Goal: Transaction & Acquisition: Purchase product/service

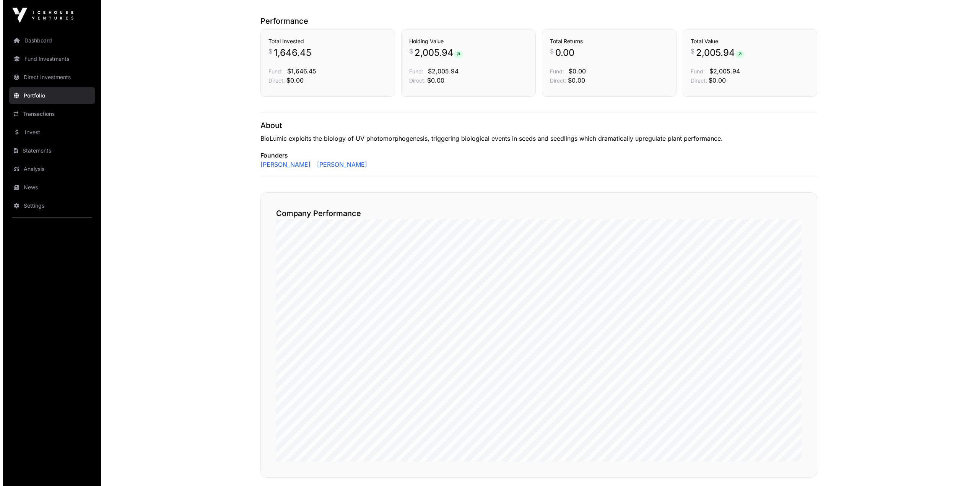
scroll to position [191, 0]
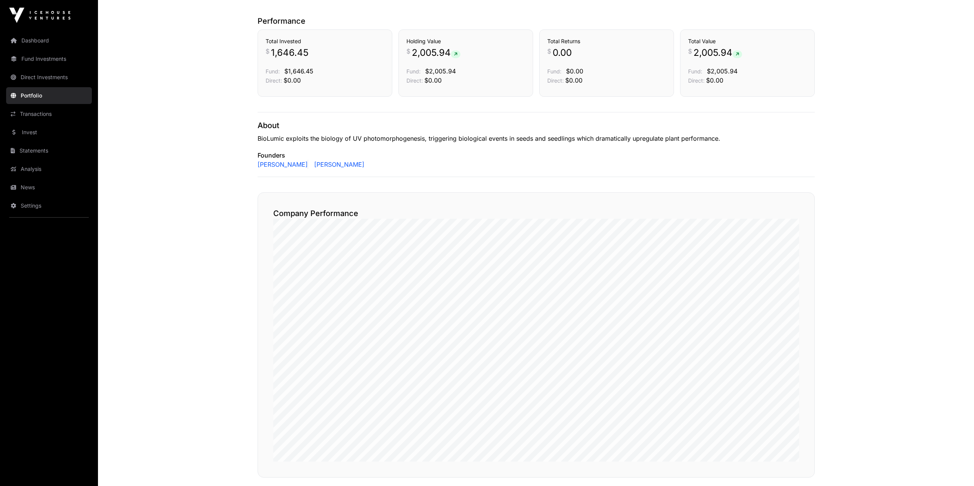
click at [33, 40] on link "Dashboard" at bounding box center [49, 40] width 86 height 17
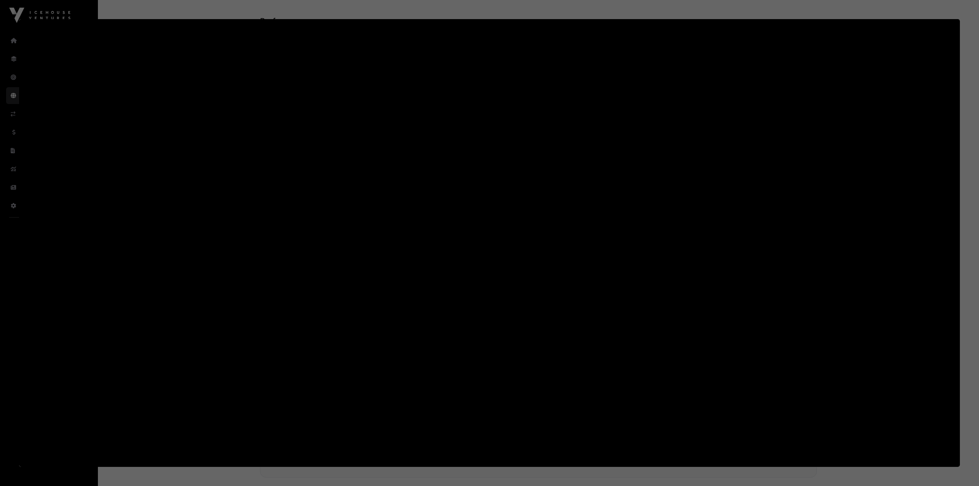
scroll to position [0, 0]
click at [92, 16] on div at bounding box center [489, 243] width 979 height 486
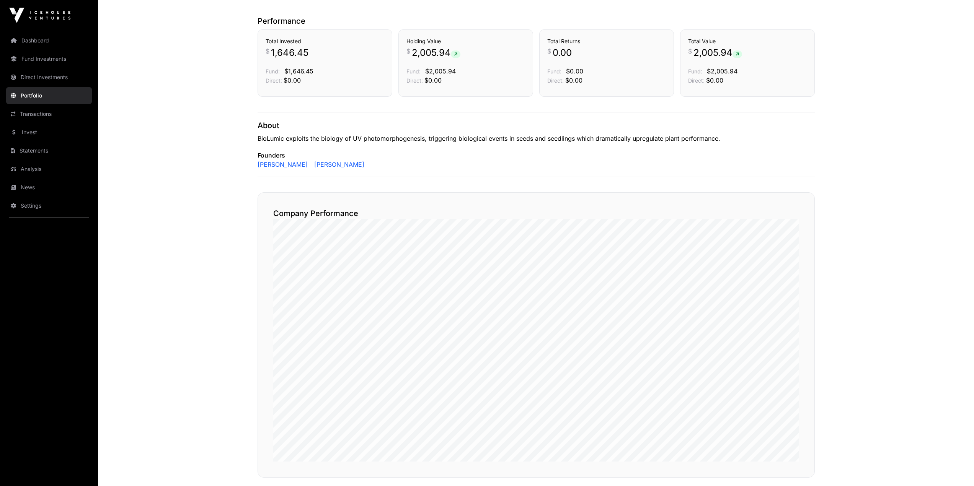
click at [31, 44] on link "Dashboard" at bounding box center [49, 40] width 86 height 17
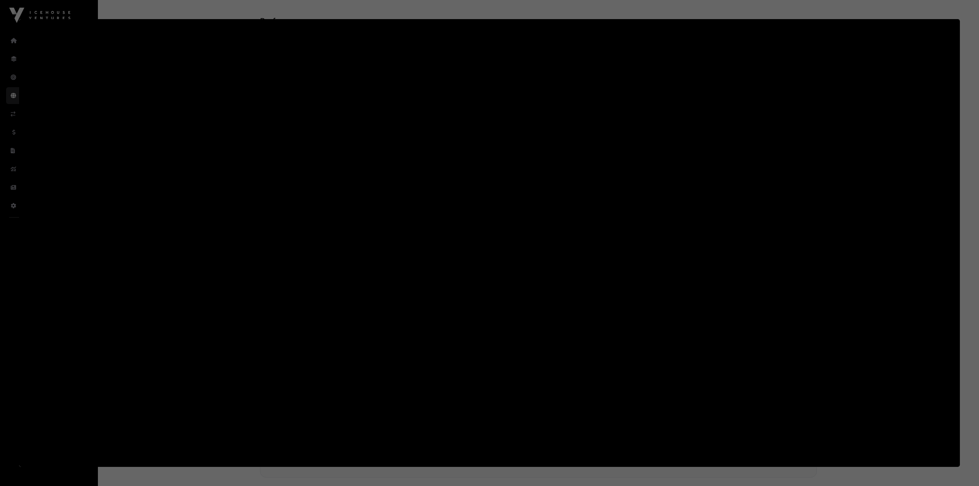
click at [48, 14] on div at bounding box center [489, 243] width 979 height 486
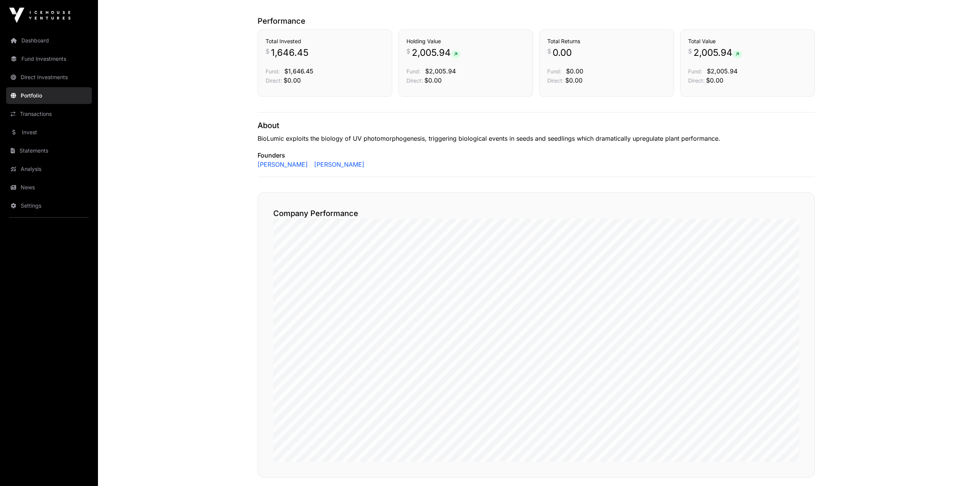
click at [10, 41] on link "Dashboard" at bounding box center [49, 40] width 86 height 17
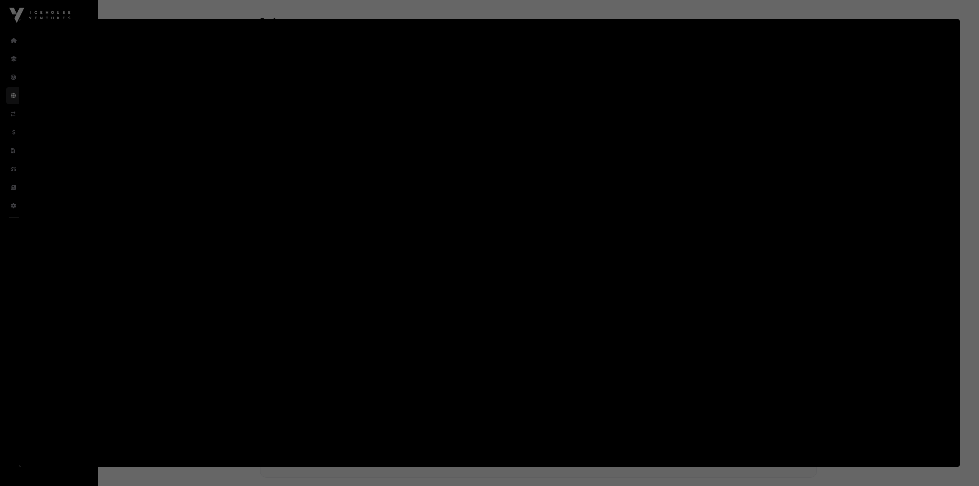
click at [11, 115] on div at bounding box center [489, 243] width 979 height 486
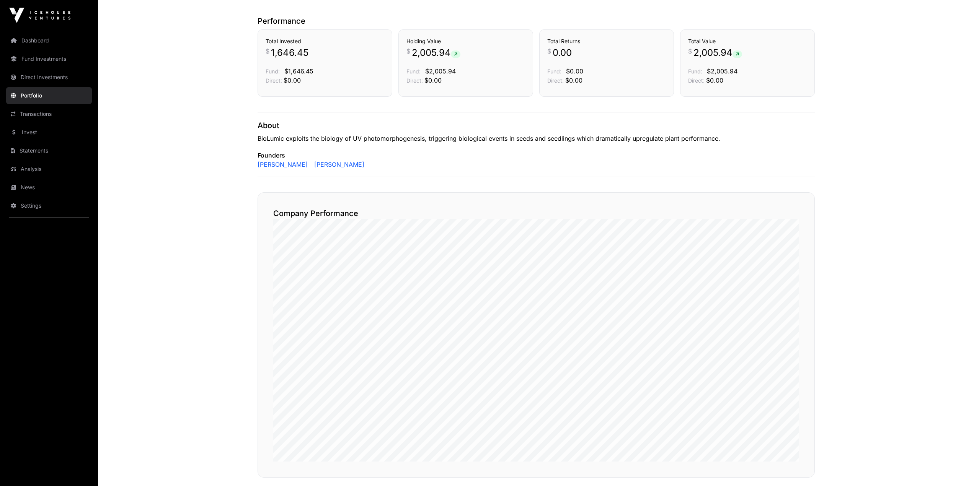
click at [11, 116] on icon at bounding box center [13, 113] width 5 height 5
click at [11, 147] on link "Statements" at bounding box center [49, 150] width 86 height 17
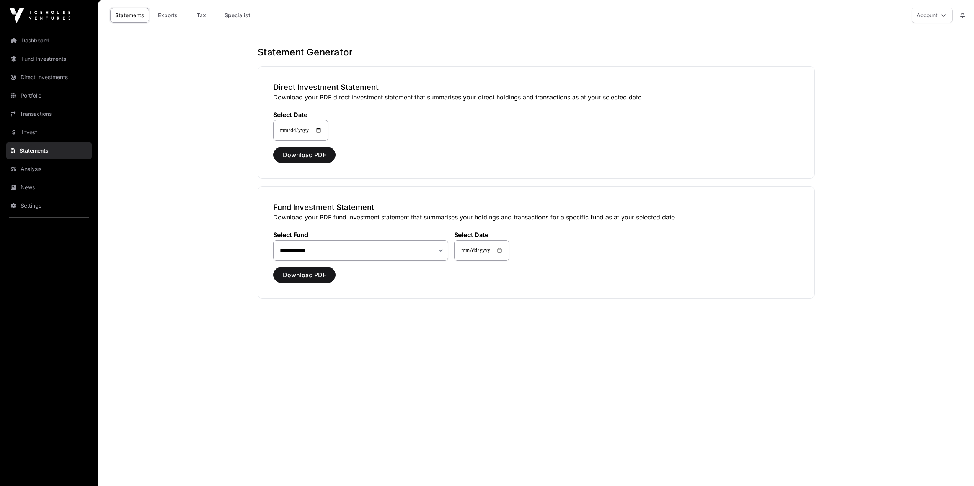
click at [11, 131] on link "Invest" at bounding box center [49, 132] width 86 height 17
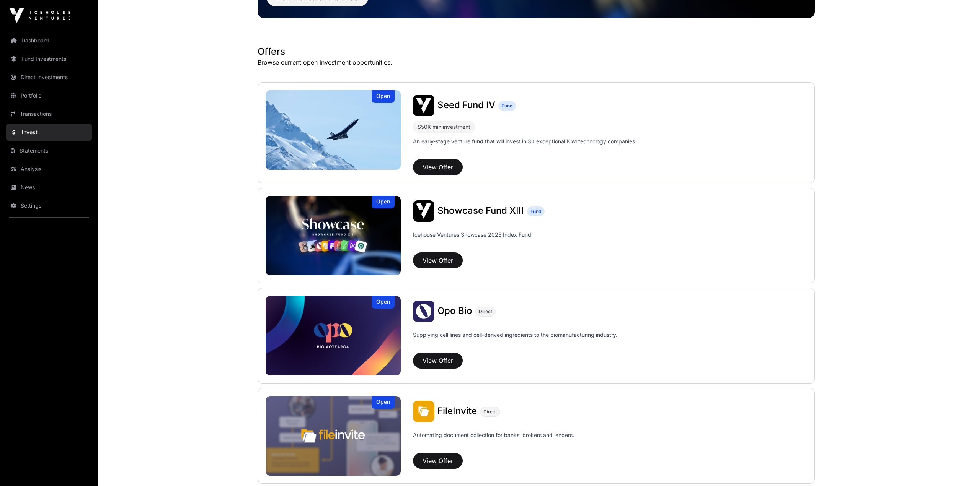
scroll to position [115, 0]
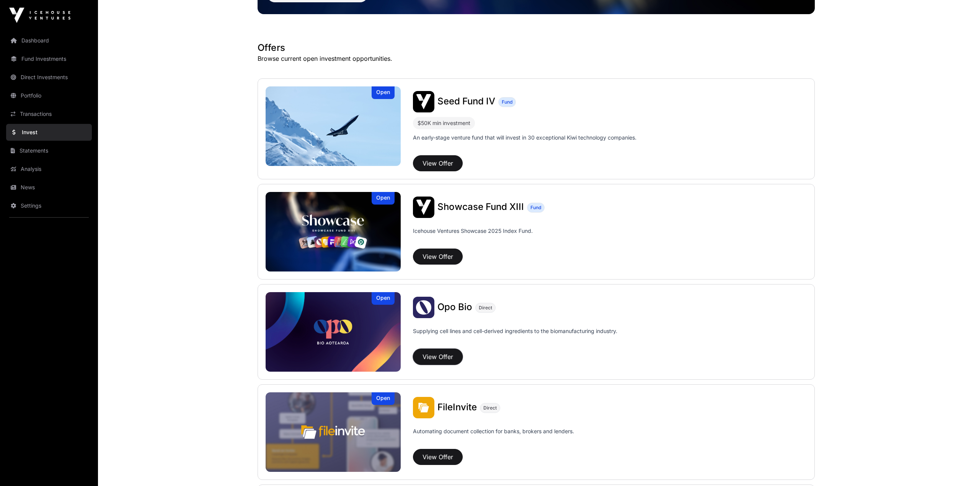
click at [444, 357] on button "View Offer" at bounding box center [438, 357] width 50 height 16
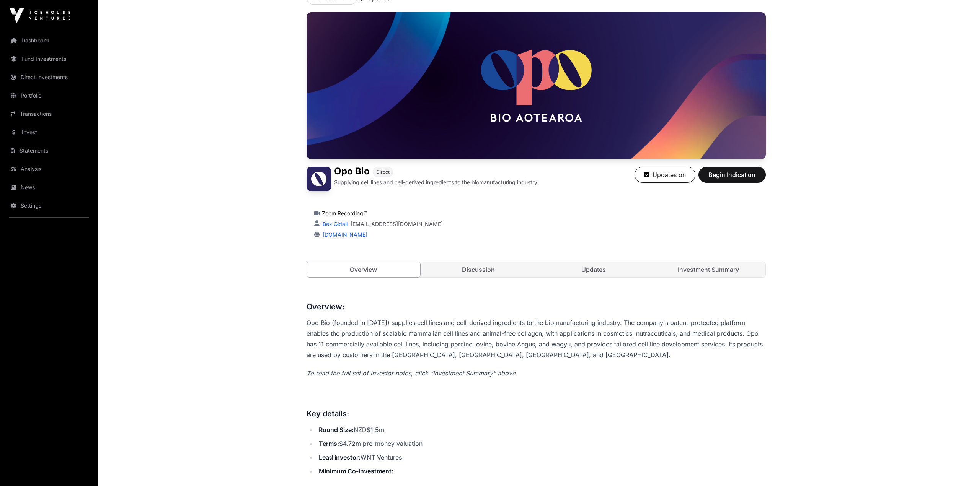
scroll to position [153, 0]
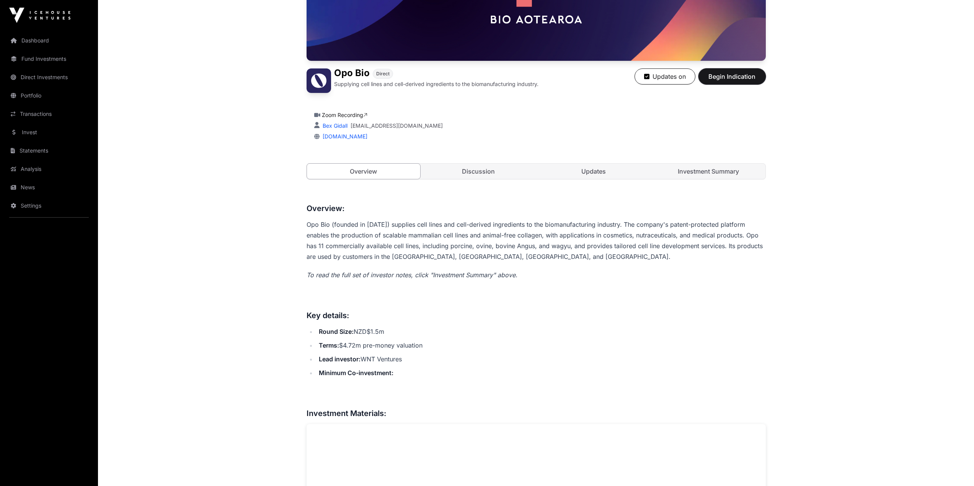
click at [751, 76] on span "Begin Indication" at bounding box center [732, 76] width 48 height 9
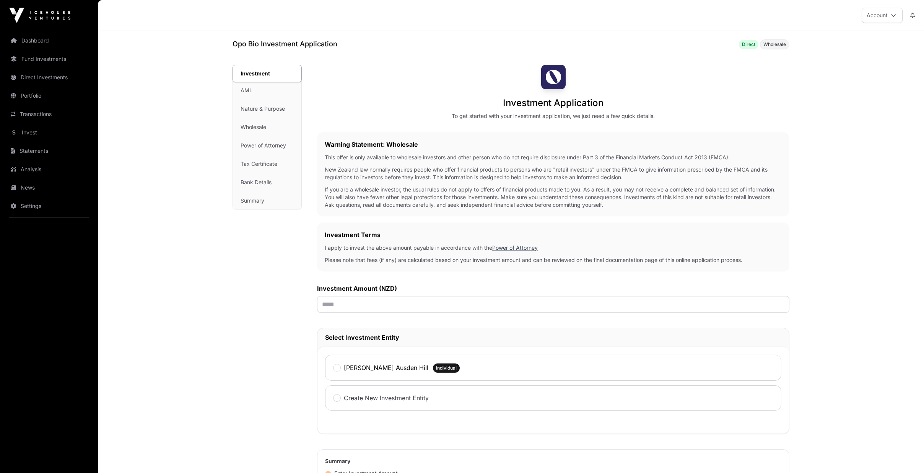
click at [13, 338] on nav "Dashboard Fund Investments Direct Investments Portfolio Transactions Invest Sta…" at bounding box center [49, 249] width 98 height 436
